Goal: Task Accomplishment & Management: Complete application form

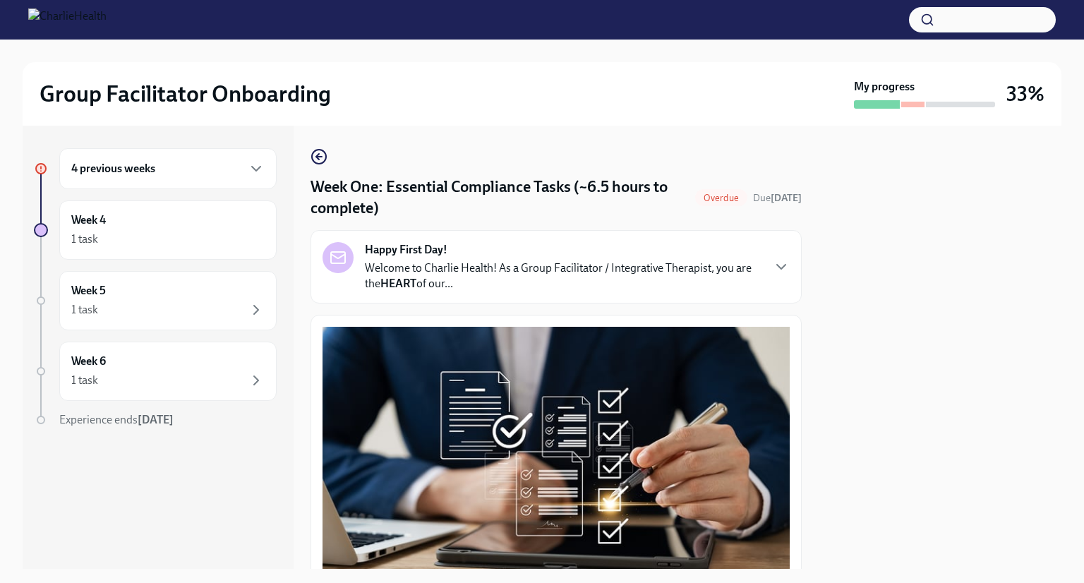
click at [226, 178] on div "4 previous weeks" at bounding box center [167, 168] width 217 height 41
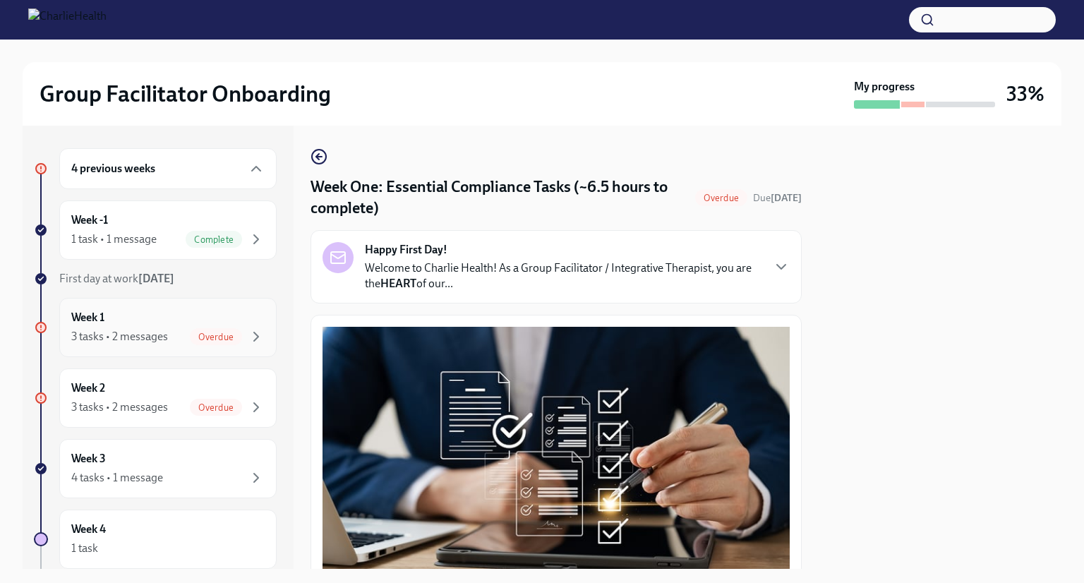
click at [140, 329] on div "3 tasks • 2 messages" at bounding box center [119, 337] width 97 height 16
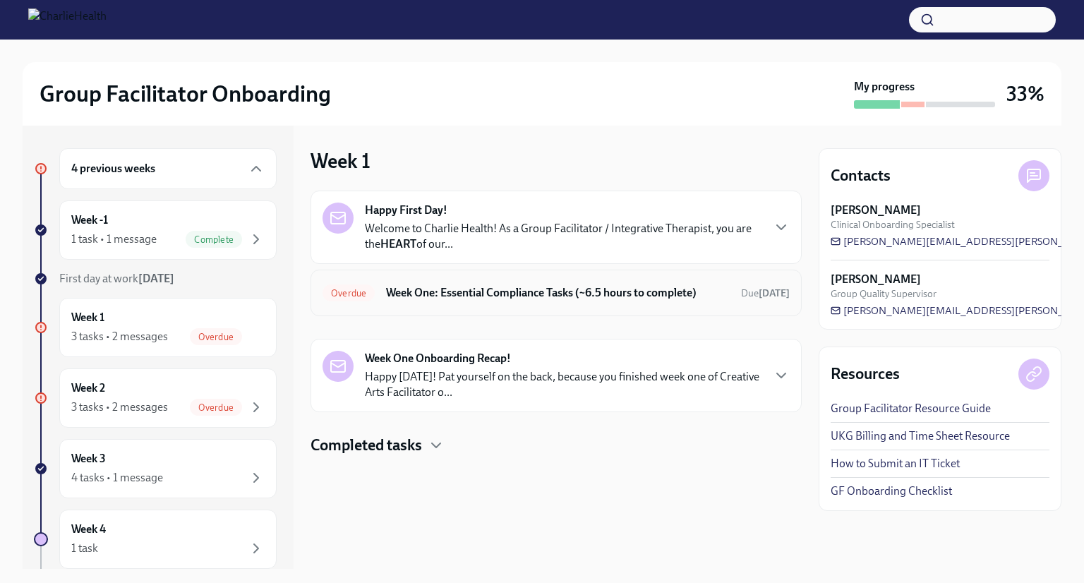
click at [485, 288] on h6 "Week One: Essential Compliance Tasks (~6.5 hours to complete)" at bounding box center [558, 293] width 344 height 16
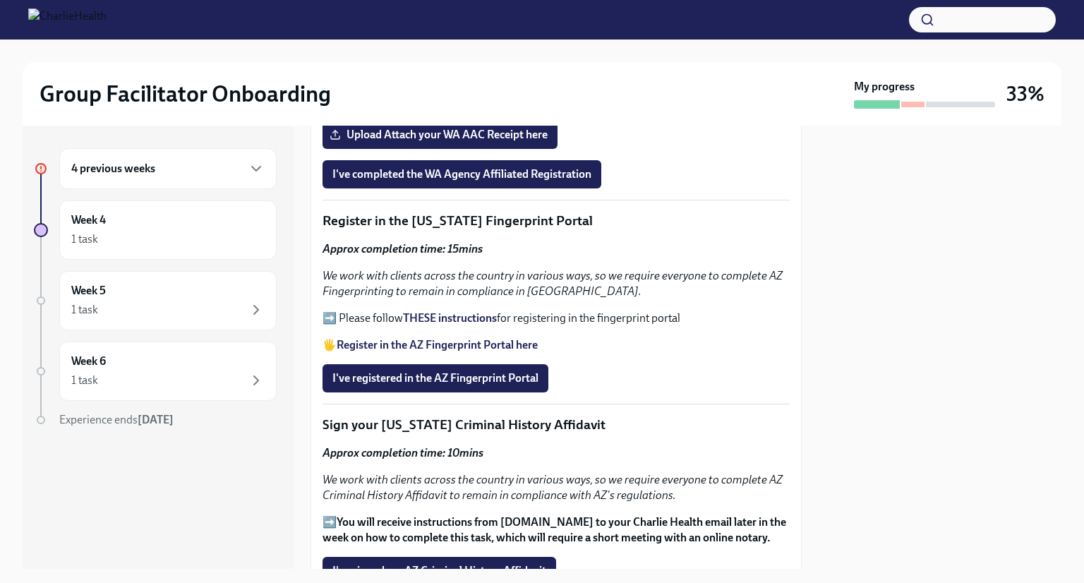
scroll to position [1534, 0]
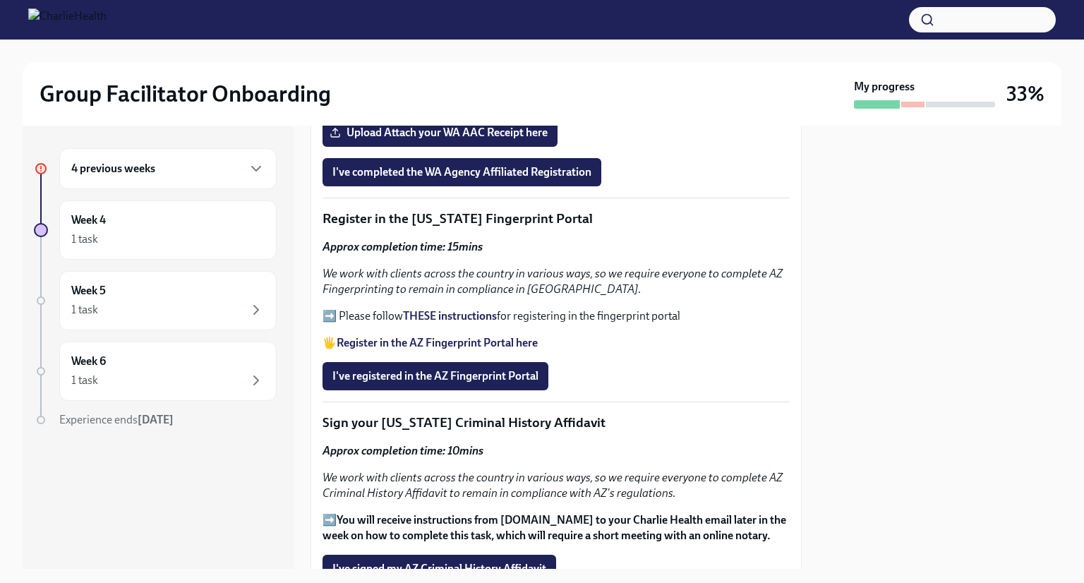
click at [445, 309] on strong "THESE instructions" at bounding box center [450, 315] width 94 height 13
click at [420, 369] on span "I've registered in the AZ Fingerprint Portal" at bounding box center [435, 376] width 206 height 14
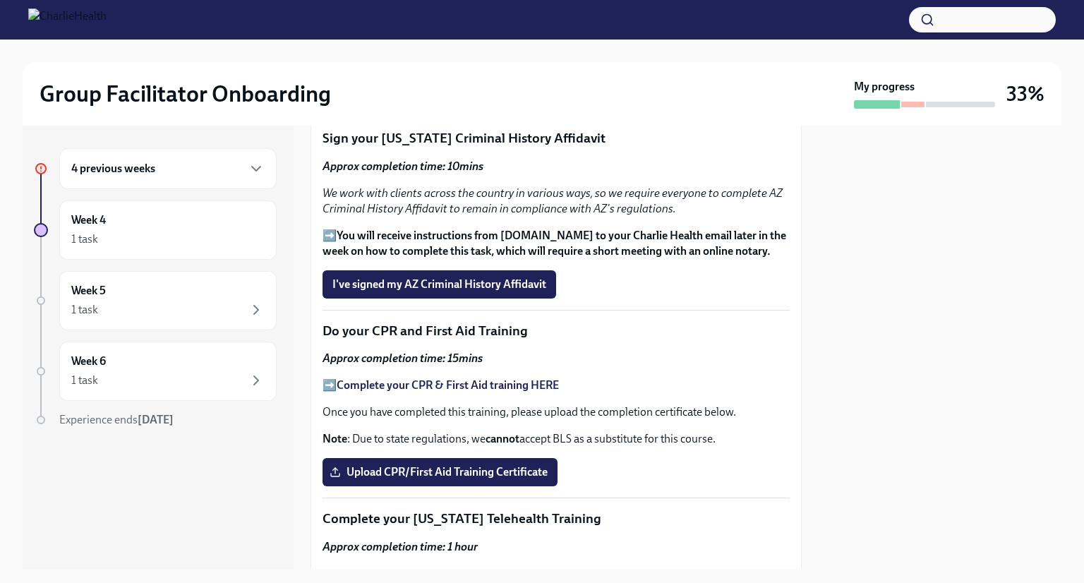
scroll to position [1819, 0]
click at [423, 464] on span "Upload CPR/First Aid Training Certificate" at bounding box center [439, 471] width 215 height 14
click at [0, 0] on input "Upload CPR/First Aid Training Certificate" at bounding box center [0, 0] width 0 height 0
click at [498, 464] on span "Upload CPR/First Aid Training Certificate" at bounding box center [439, 471] width 215 height 14
click at [0, 0] on input "Upload CPR/First Aid Training Certificate" at bounding box center [0, 0] width 0 height 0
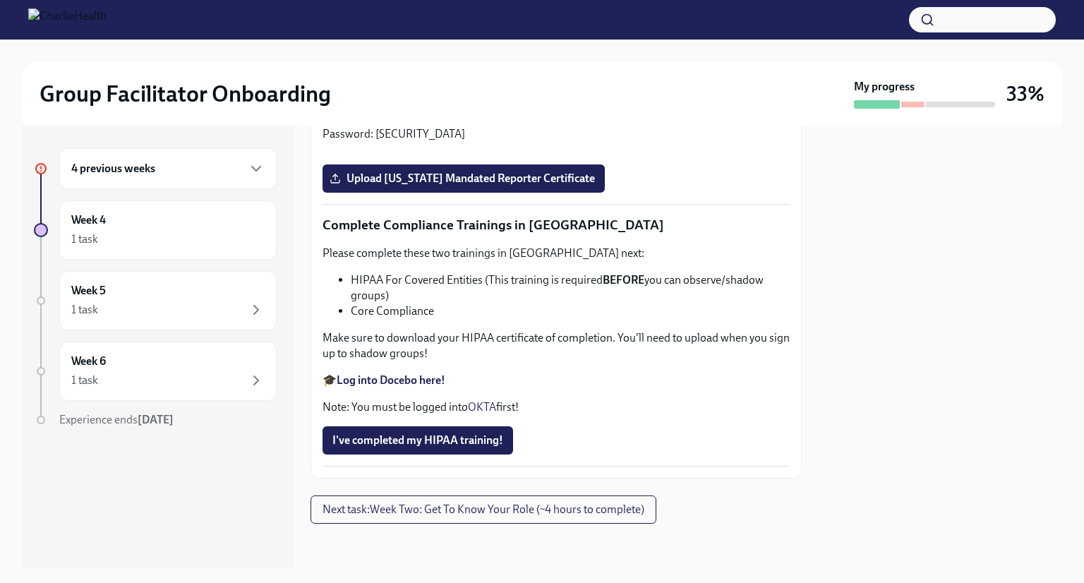
scroll to position [2937, 0]
click at [449, 441] on span "I've completed my HIPAA training!" at bounding box center [417, 440] width 171 height 14
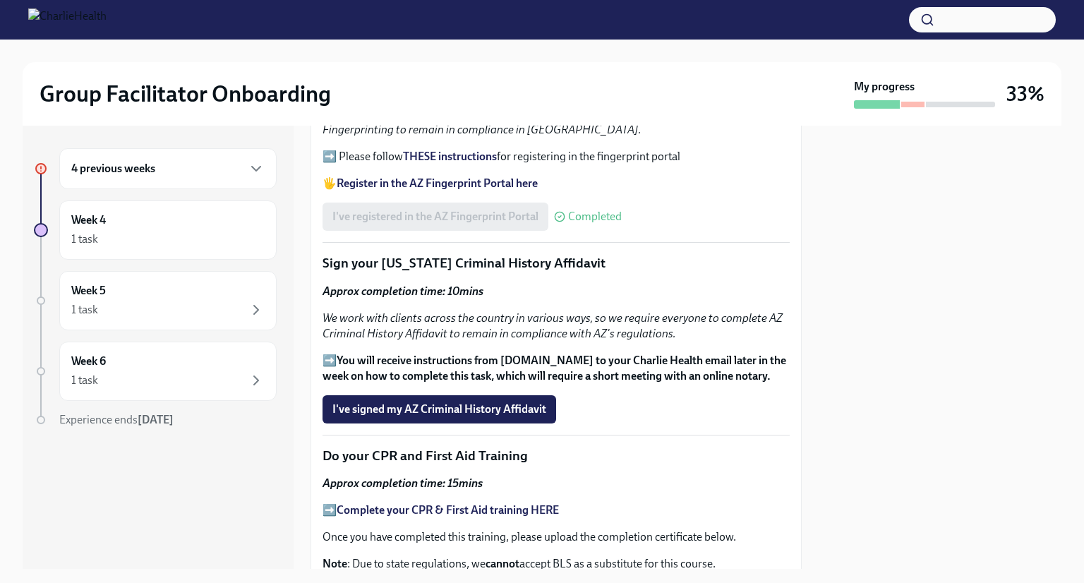
scroll to position [1692, 0]
click at [480, 404] on span "I've signed my AZ Criminal History Affidavit" at bounding box center [439, 411] width 214 height 14
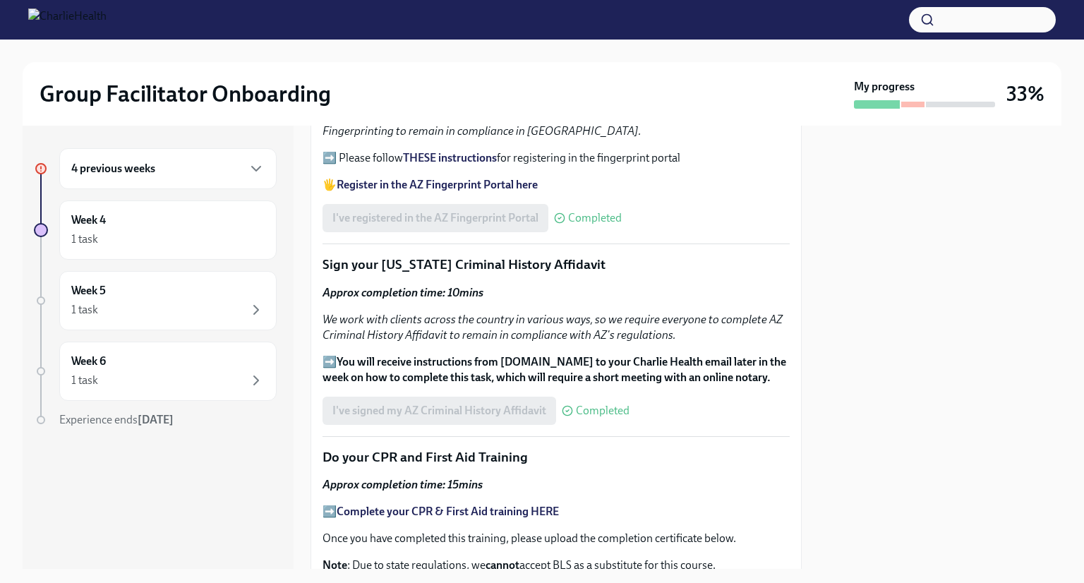
click at [483, 396] on div "I've signed my AZ Criminal History Affidavit Completed" at bounding box center [475, 410] width 307 height 28
click at [404, 396] on div "I've signed my AZ Criminal History Affidavit Completed" at bounding box center [475, 410] width 307 height 28
click at [589, 240] on div "Welcome to your essential compliance tasks list! Offering virtual mental health…" at bounding box center [555, 21] width 467 height 2774
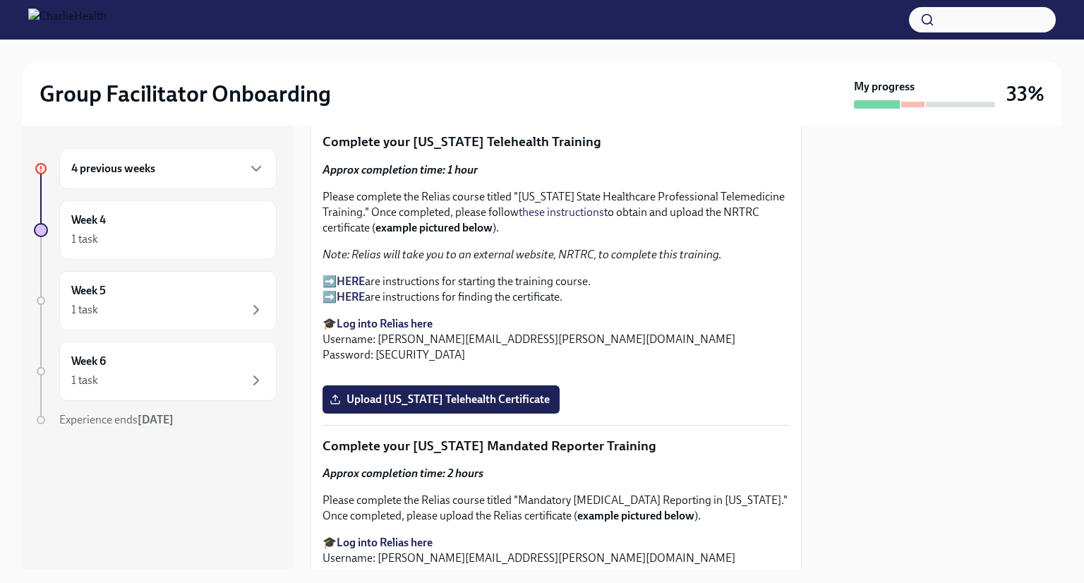
scroll to position [2196, 0]
